Goal: Information Seeking & Learning: Find specific fact

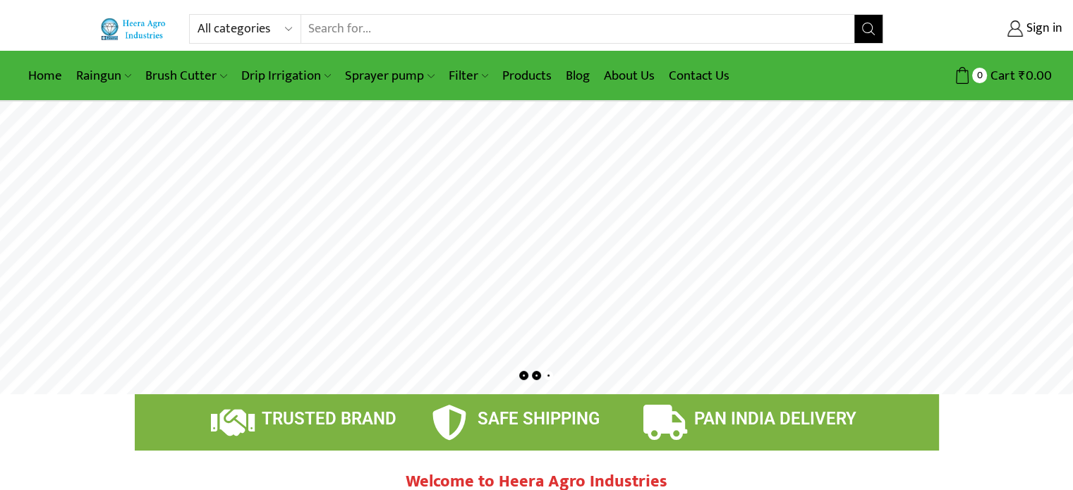
click at [343, 33] on input "Search input" at bounding box center [578, 29] width 554 height 28
type input "flexible pipe"
click at [854, 15] on button "Search" at bounding box center [868, 29] width 28 height 28
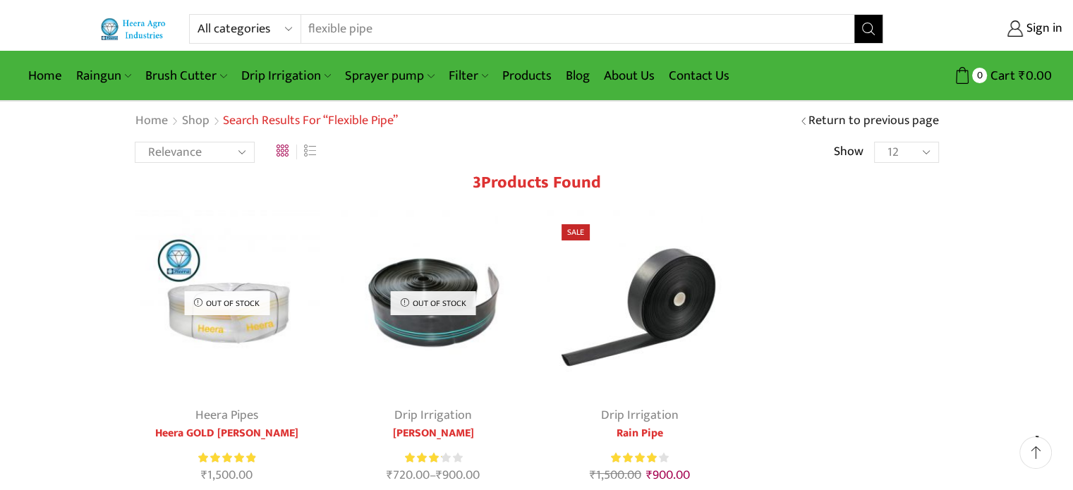
scroll to position [71, 0]
